Goal: Transaction & Acquisition: Obtain resource

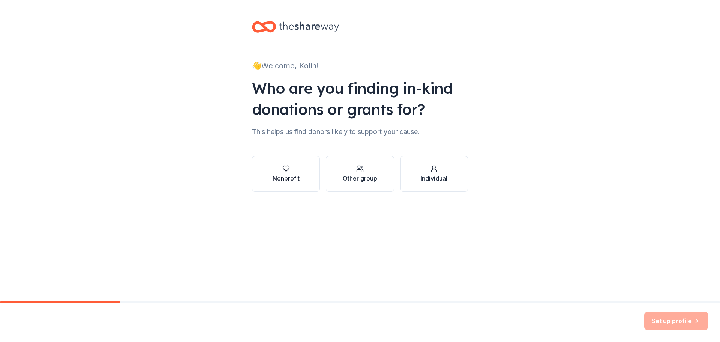
click at [280, 180] on div "Nonprofit" at bounding box center [286, 178] width 27 height 9
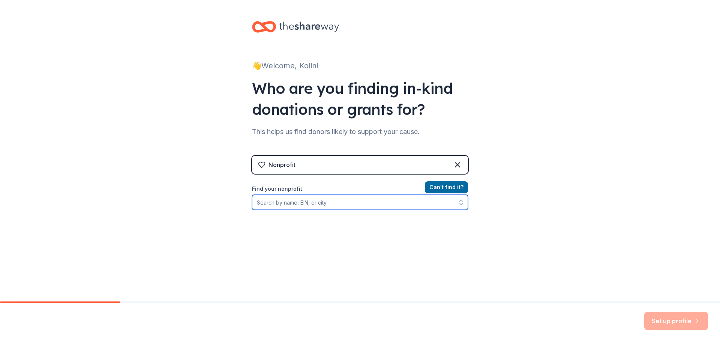
click at [353, 207] on input "Find your nonprofit" at bounding box center [360, 202] width 216 height 15
click at [297, 198] on input "Find your nonprofit" at bounding box center [360, 202] width 216 height 15
paste input "EIN [US_EMPLOYER_IDENTIFICATION_NUMBER]"
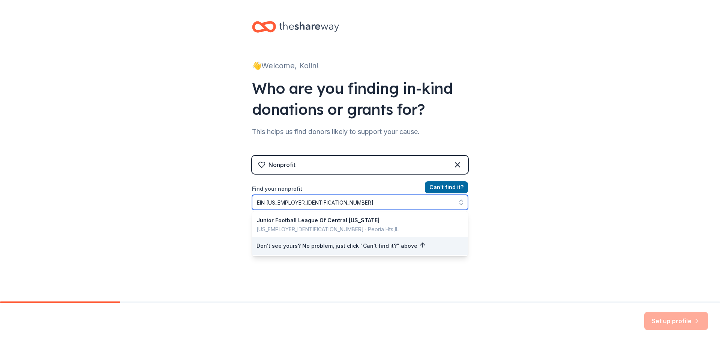
drag, startPoint x: 264, startPoint y: 198, endPoint x: 230, endPoint y: 202, distance: 34.4
click at [230, 202] on div "👋 Welcome, Kolin! Who are you finding in-kind donations or grants for? This hel…" at bounding box center [360, 160] width 720 height 321
type input "[US_EMPLOYER_IDENTIFICATION_NUMBER]"
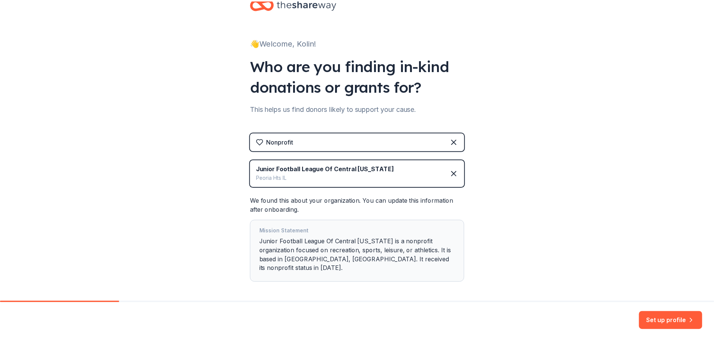
scroll to position [46, 0]
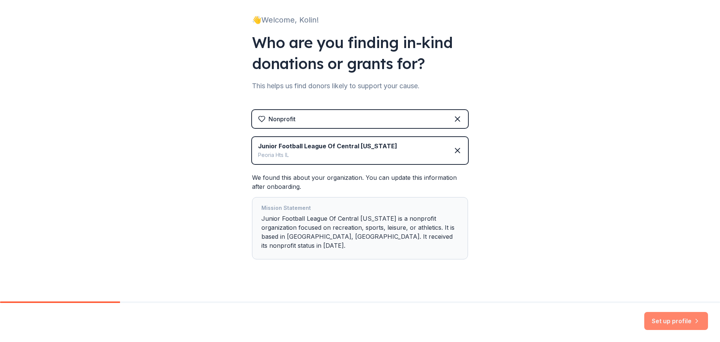
click at [655, 321] on button "Set up profile" at bounding box center [676, 321] width 64 height 18
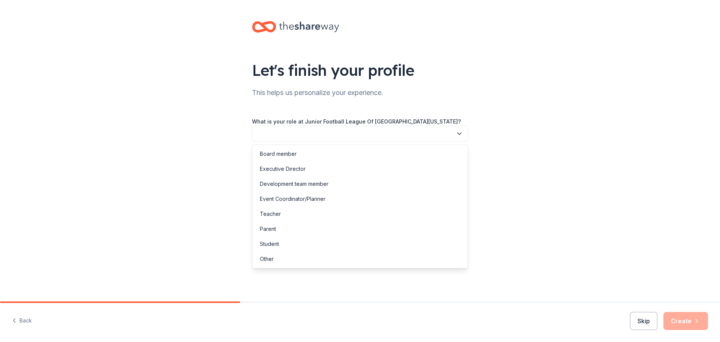
click at [310, 140] on button "button" at bounding box center [360, 134] width 216 height 16
click at [309, 156] on div "Board member" at bounding box center [360, 153] width 212 height 15
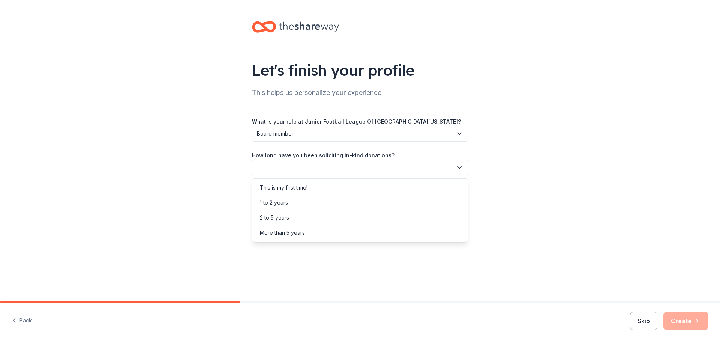
click at [311, 165] on button "button" at bounding box center [360, 167] width 216 height 16
click at [311, 188] on div "This is my first time!" at bounding box center [360, 187] width 212 height 15
click at [311, 199] on button "button" at bounding box center [360, 201] width 216 height 16
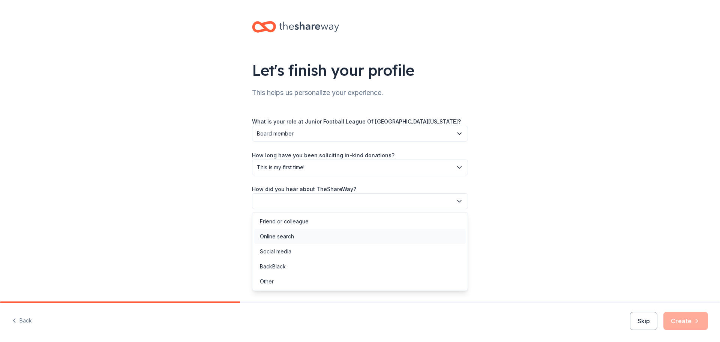
click at [309, 235] on div "Online search" at bounding box center [360, 236] width 212 height 15
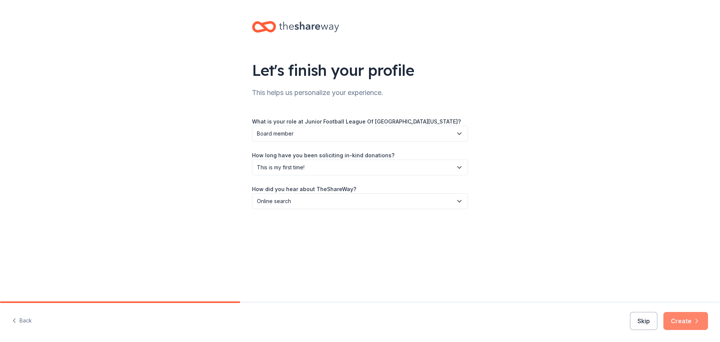
click at [679, 318] on button "Create" at bounding box center [685, 321] width 45 height 18
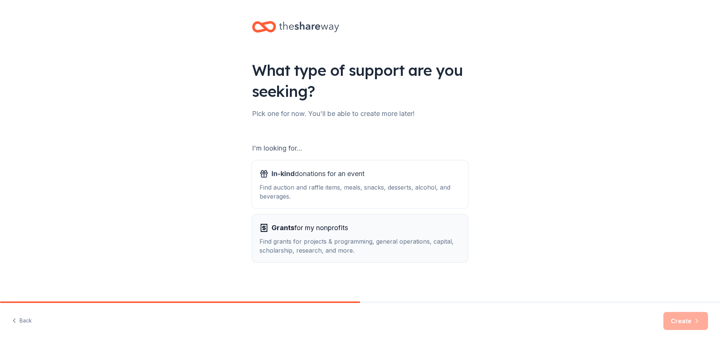
click at [372, 227] on div "Grants for my nonprofits" at bounding box center [359, 228] width 201 height 12
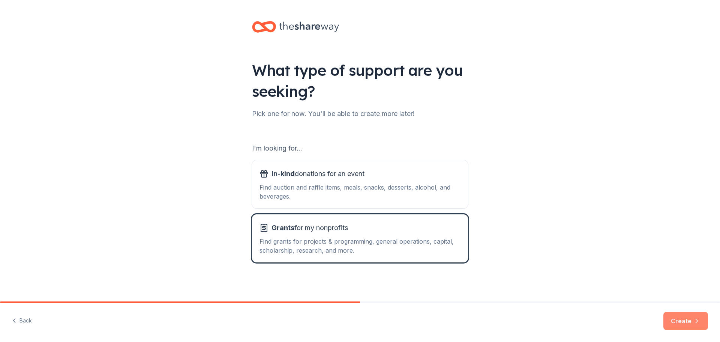
click at [680, 324] on button "Create" at bounding box center [685, 321] width 45 height 18
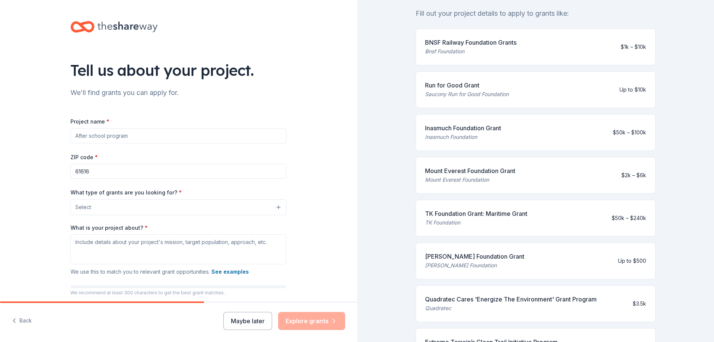
scroll to position [75, 0]
click at [114, 130] on input "Project name *" at bounding box center [178, 135] width 216 height 15
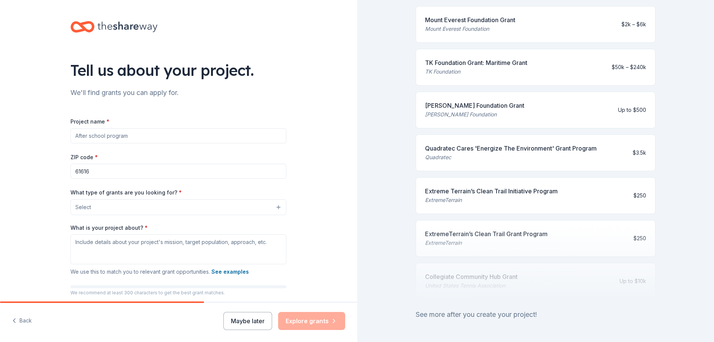
scroll to position [257, 0]
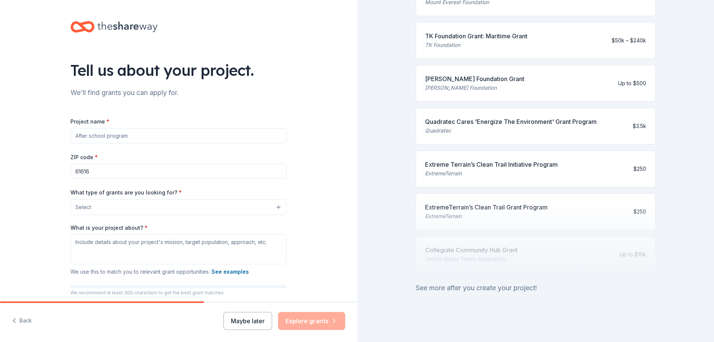
click at [111, 139] on input "Project name *" at bounding box center [178, 135] width 216 height 15
type input "East Peoria JFL AED fundraising"
click at [101, 170] on input "61616" at bounding box center [178, 170] width 216 height 15
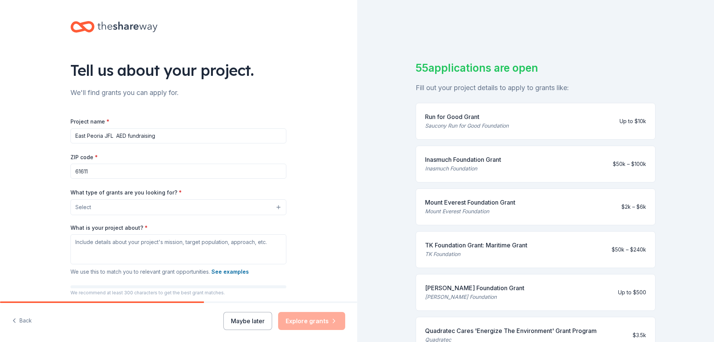
type input "61611"
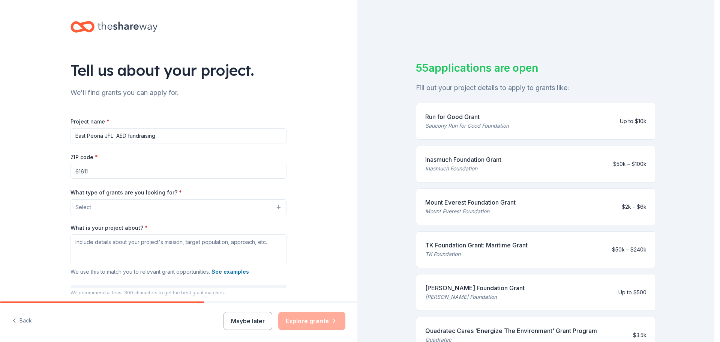
click at [116, 207] on button "Select" at bounding box center [178, 207] width 216 height 16
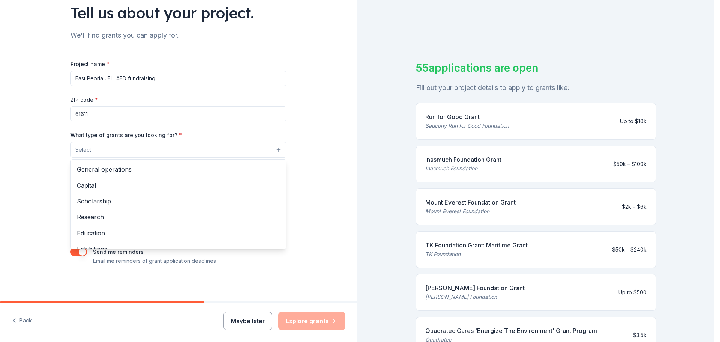
scroll to position [13, 0]
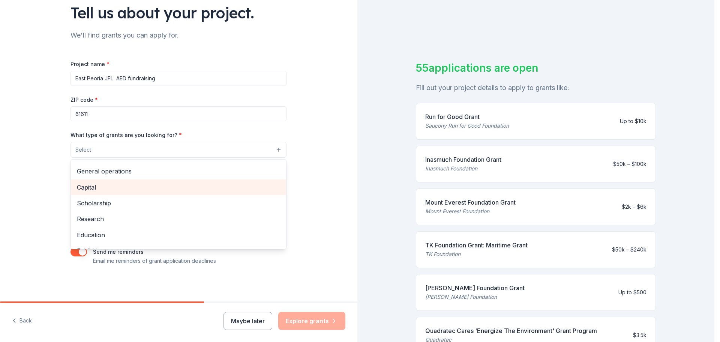
click at [108, 186] on span "Capital" at bounding box center [178, 187] width 203 height 10
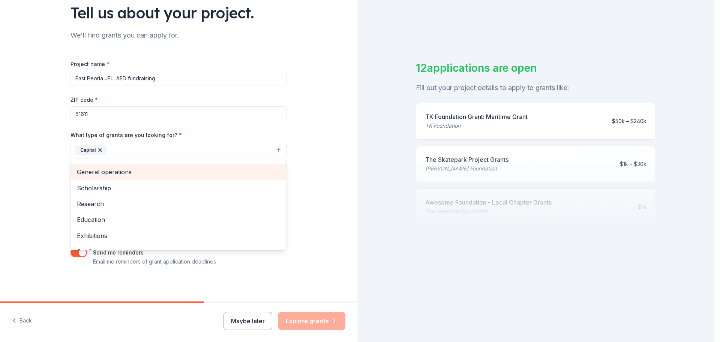
click at [181, 176] on span "General operations" at bounding box center [178, 172] width 203 height 10
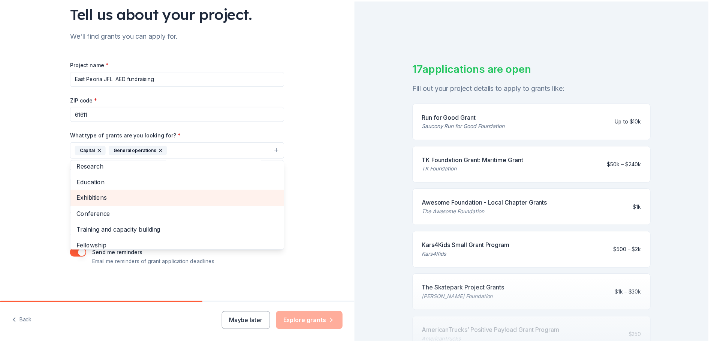
scroll to position [57, 0]
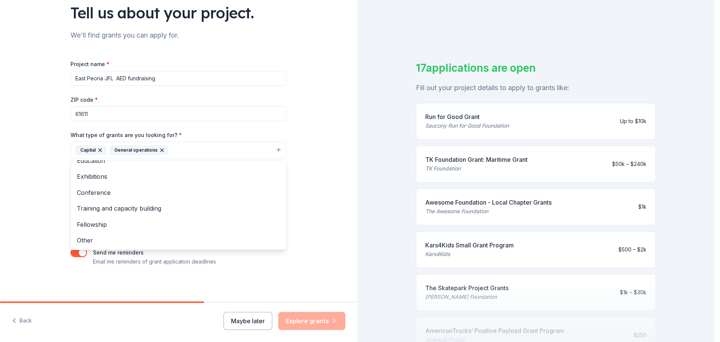
click at [328, 196] on div "Tell us about your project. We'll find grants you can apply for. Project name *…" at bounding box center [178, 122] width 357 height 359
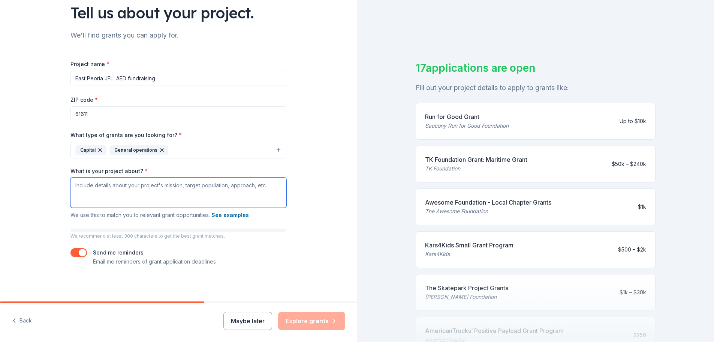
click at [144, 189] on textarea "What is your project about? *" at bounding box center [178, 192] width 216 height 30
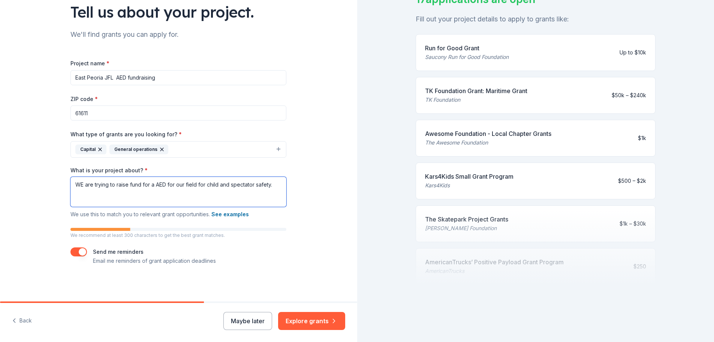
scroll to position [74, 0]
type textarea "WE are trying to raise fund for a AED for our field for child and spectator saf…"
click at [323, 324] on button "Explore grants" at bounding box center [311, 321] width 67 height 18
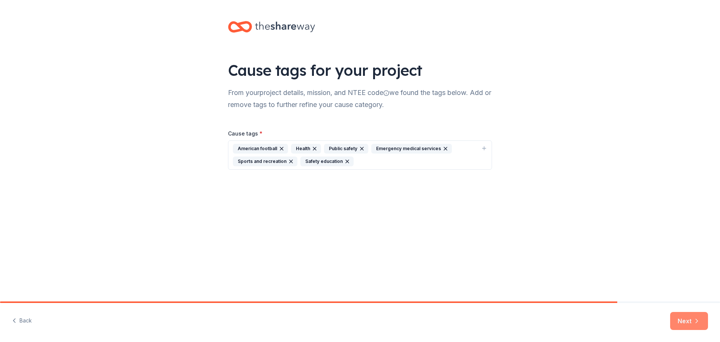
click at [681, 318] on button "Next" at bounding box center [689, 321] width 38 height 18
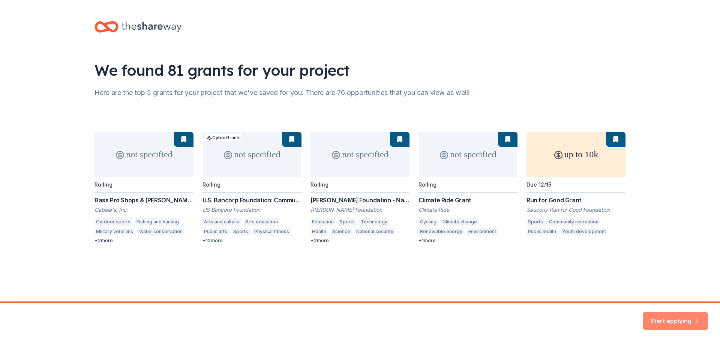
click at [673, 313] on button "Start applying" at bounding box center [675, 316] width 65 height 18
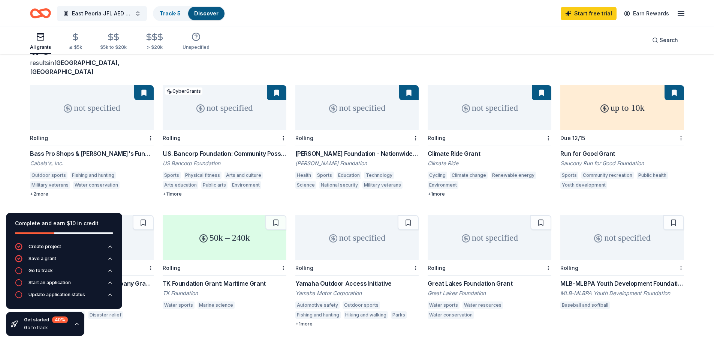
scroll to position [48, 0]
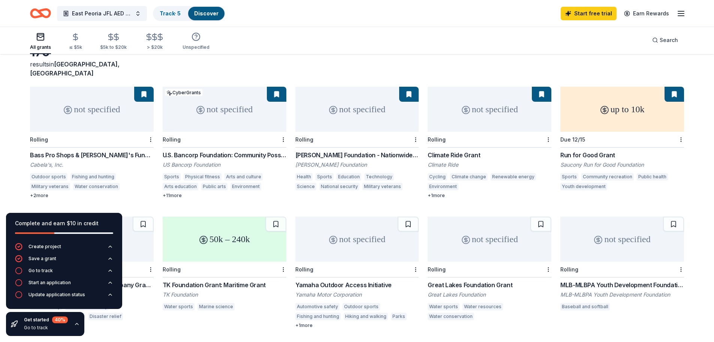
click at [96, 109] on div "not specified" at bounding box center [92, 109] width 124 height 45
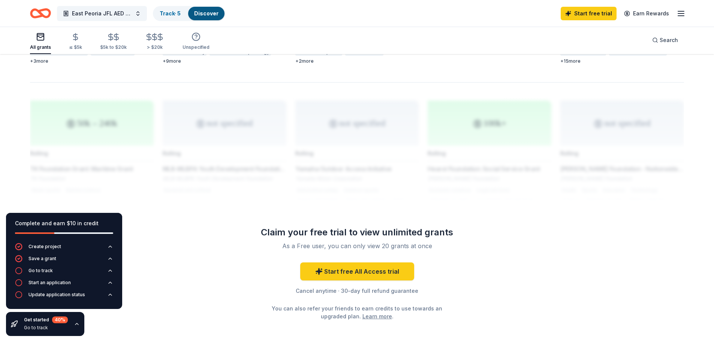
scroll to position [573, 0]
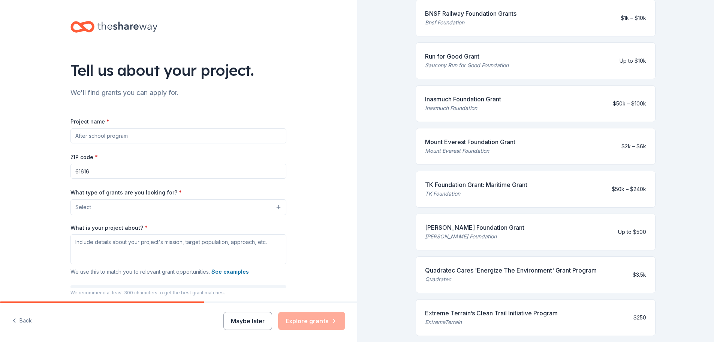
scroll to position [112, 0]
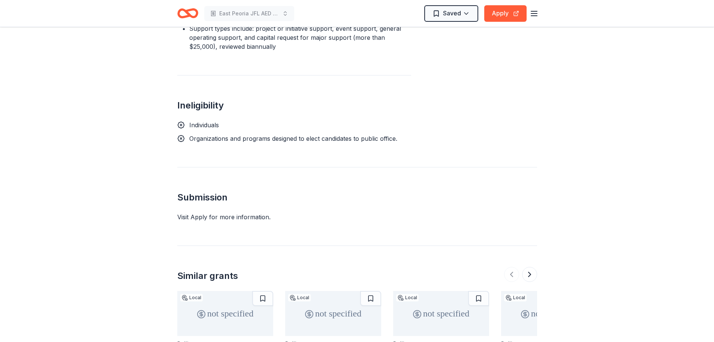
scroll to position [562, 0]
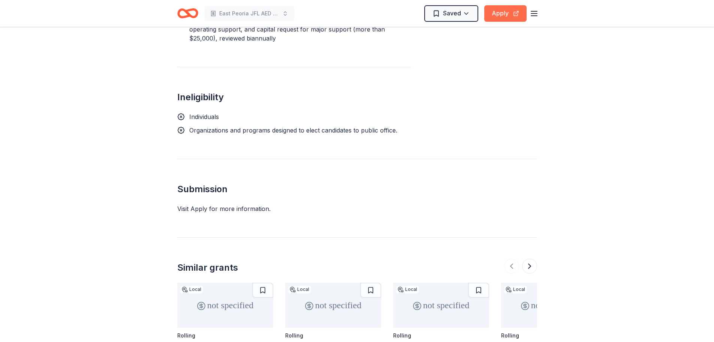
click at [517, 8] on button "Apply" at bounding box center [505, 13] width 42 height 16
